Goal: Task Accomplishment & Management: Manage account settings

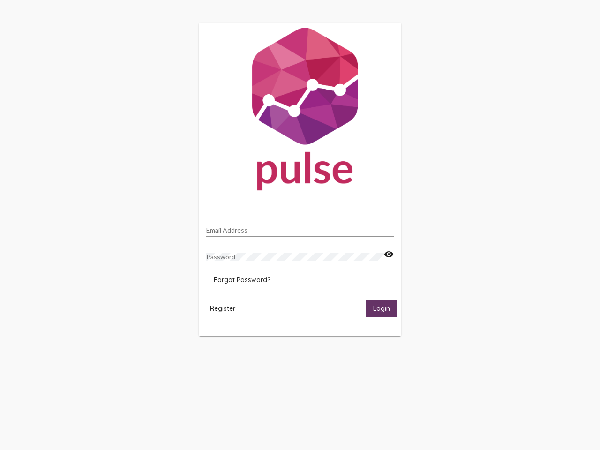
click at [300, 227] on input "Email Address" at bounding box center [299, 229] width 187 height 7
click at [388, 254] on mat-icon "visibility" at bounding box center [389, 254] width 10 height 11
click at [242, 280] on span "Forgot Password?" at bounding box center [242, 279] width 57 height 8
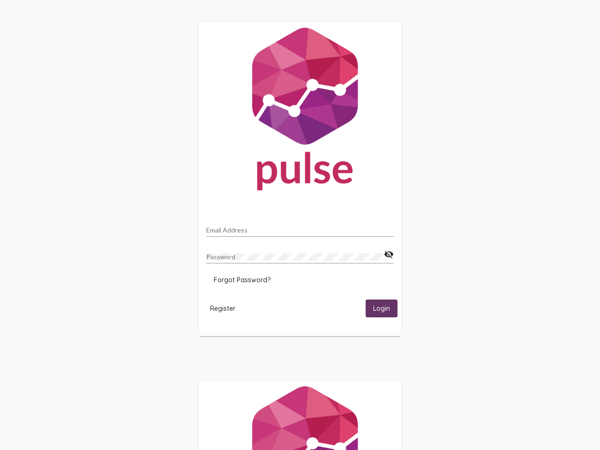
click at [223, 308] on span "Register" at bounding box center [222, 308] width 25 height 8
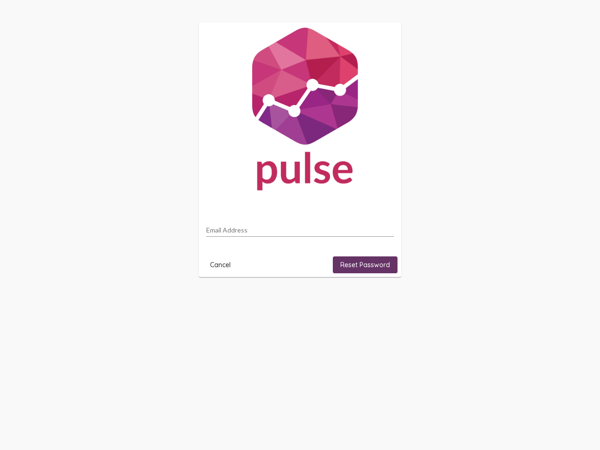
click at [381, 299] on html "Email Address Cancel Reset Password" at bounding box center [300, 149] width 600 height 299
